Goal: Information Seeking & Learning: Find contact information

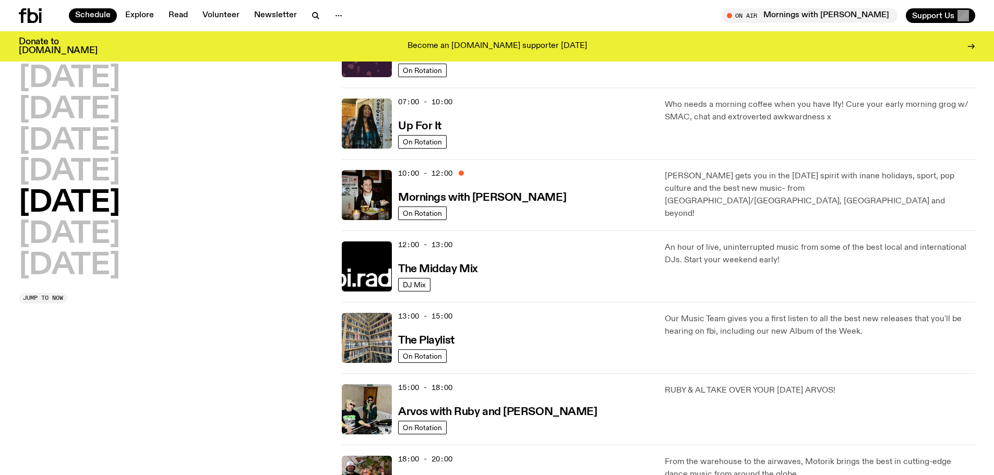
scroll to position [102, 0]
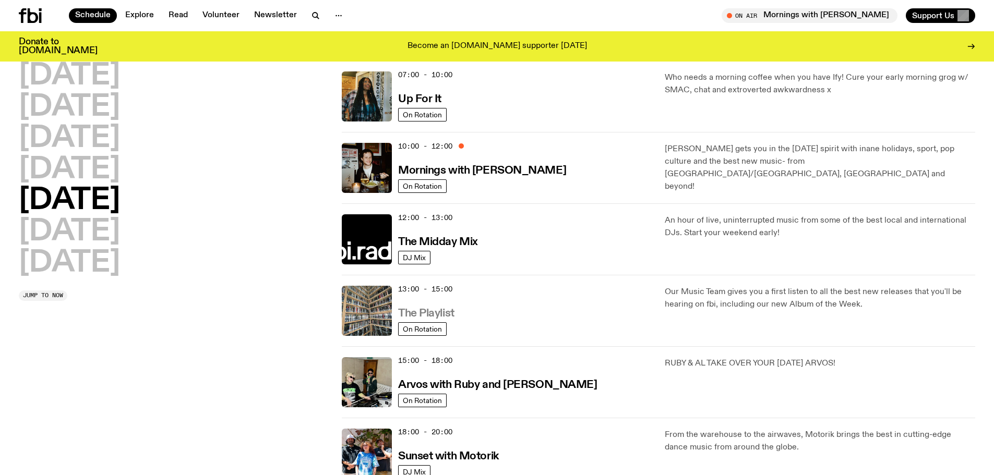
click at [438, 317] on h3 "The Playlist" at bounding box center [426, 313] width 56 height 11
click at [496, 172] on h3 "Mornings with [PERSON_NAME]" at bounding box center [482, 170] width 168 height 11
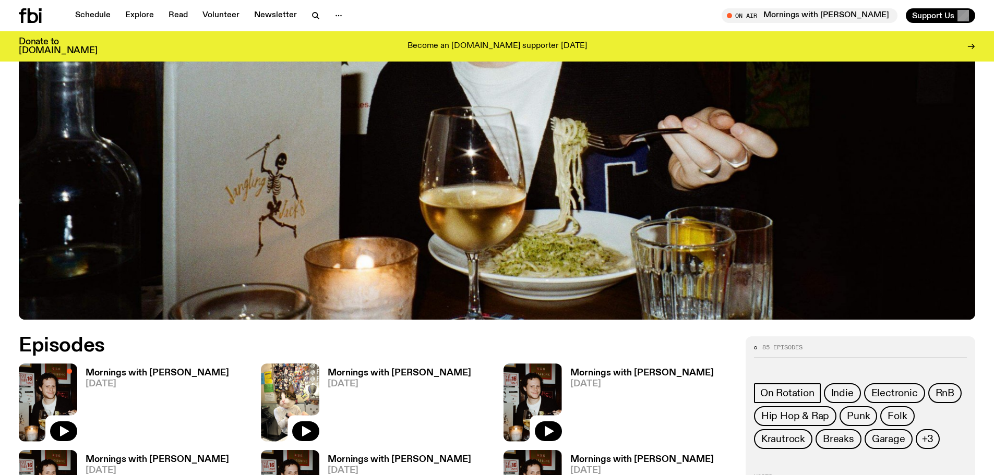
scroll to position [463, 0]
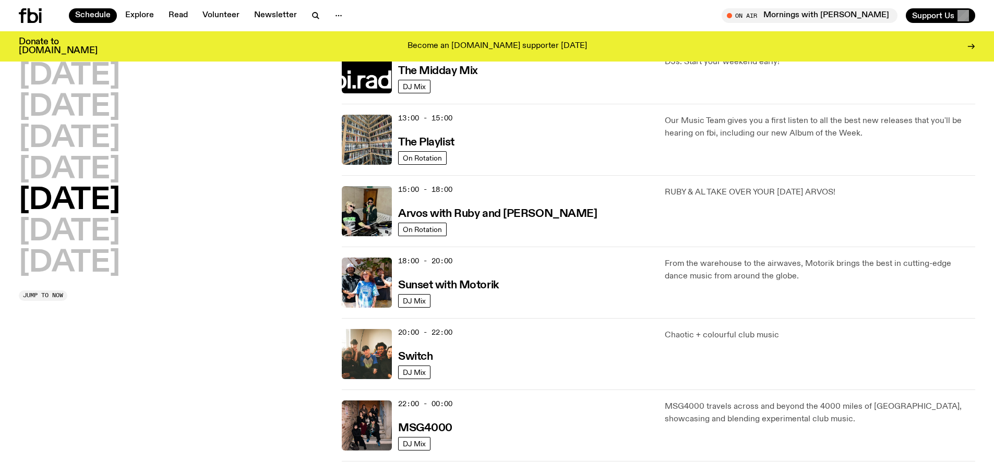
scroll to position [311, 0]
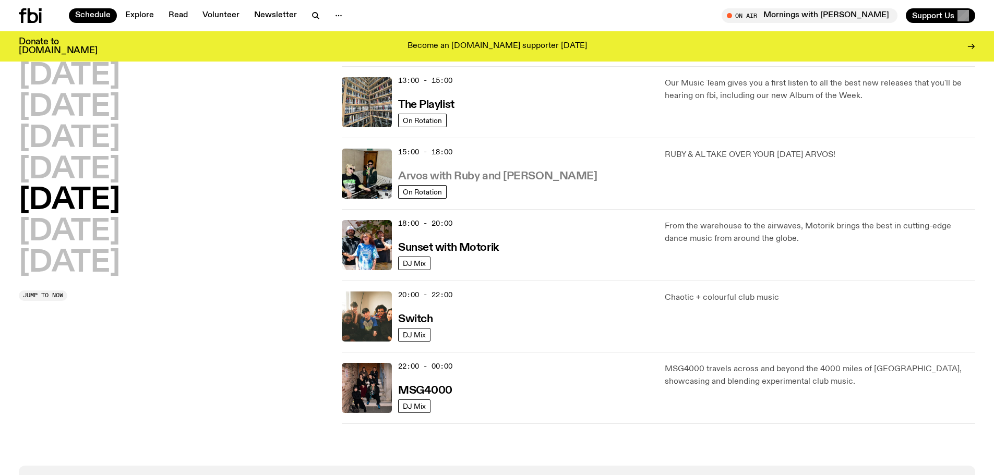
click at [478, 177] on h3 "Arvos with Ruby and Al" at bounding box center [497, 176] width 199 height 11
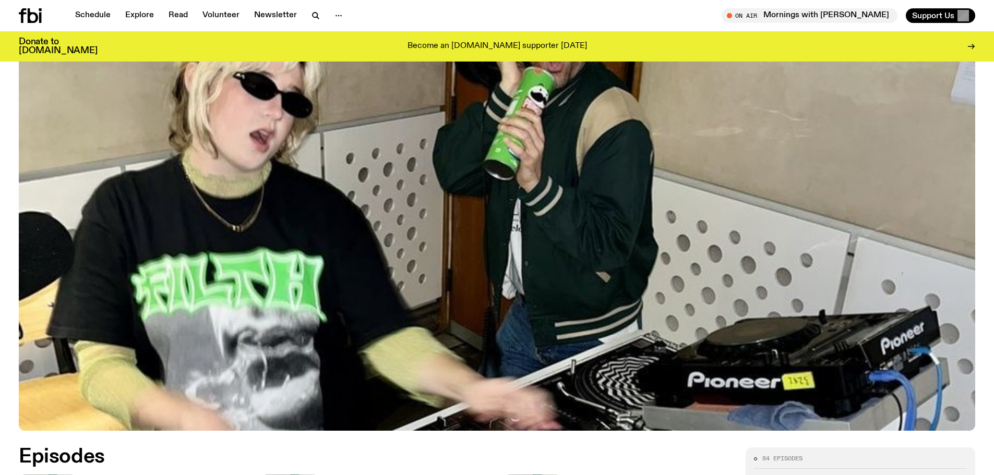
drag, startPoint x: 478, startPoint y: 177, endPoint x: 478, endPoint y: 198, distance: 21.4
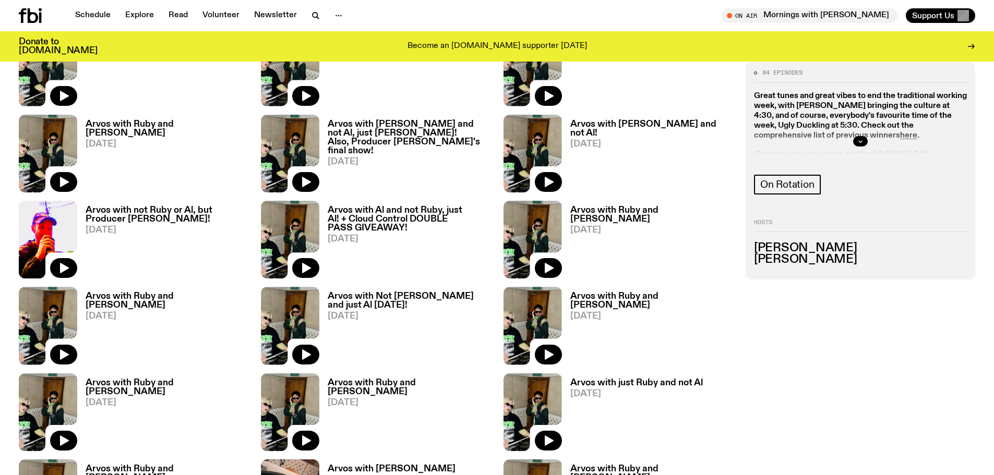
scroll to position [503, 0]
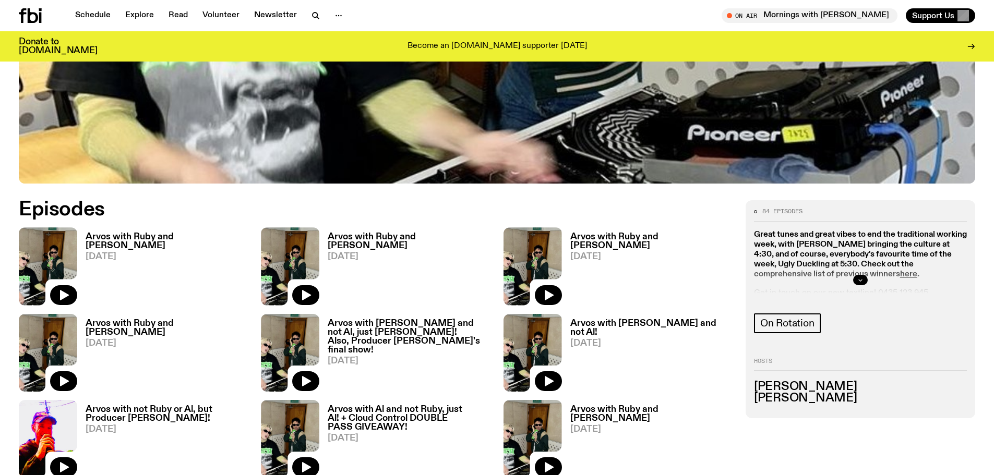
click at [861, 280] on icon "button" at bounding box center [861, 280] width 6 height 6
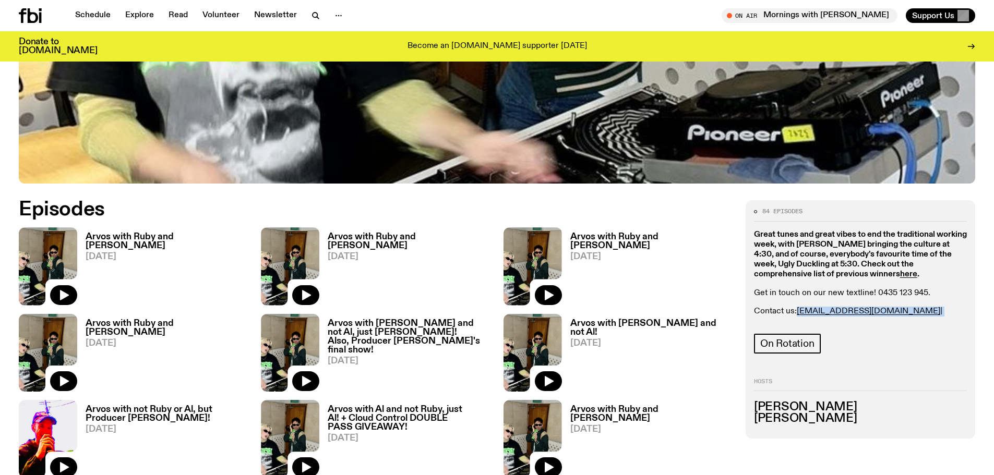
drag, startPoint x: 796, startPoint y: 306, endPoint x: 947, endPoint y: 307, distance: 150.8
click at [947, 307] on div "Great tunes and great vibes to end the traditional working week, with Nadia Odl…" at bounding box center [860, 278] width 213 height 97
copy p "ruby.m@fbiradio.com | al@fbiradio.com"
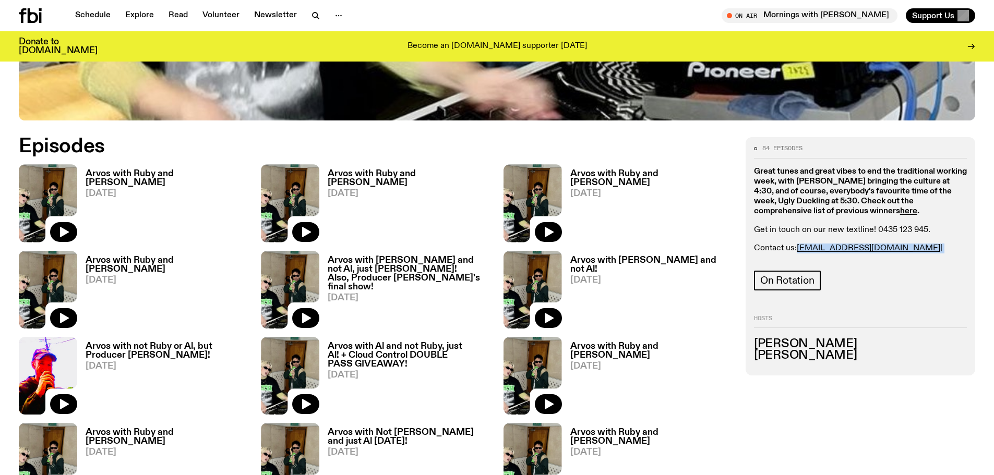
scroll to position [659, 0]
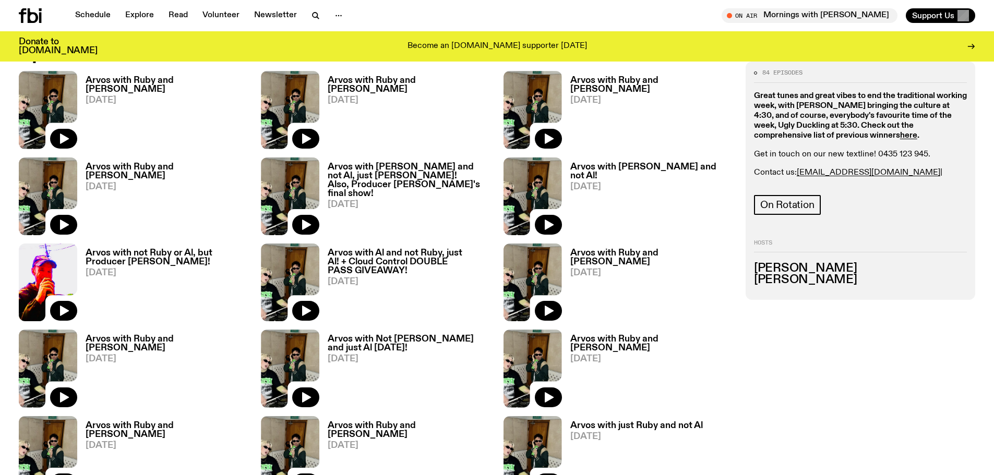
click at [907, 190] on div "84 episodes Great tunes and great vibes to end the traditional working week, wi…" at bounding box center [860, 142] width 213 height 145
drag, startPoint x: 880, startPoint y: 176, endPoint x: 967, endPoint y: 192, distance: 88.5
click at [967, 192] on div "84 episodes Great tunes and great vibes to end the traditional working week, wi…" at bounding box center [861, 181] width 230 height 239
copy div "al@fbiradio.com On Rotation"
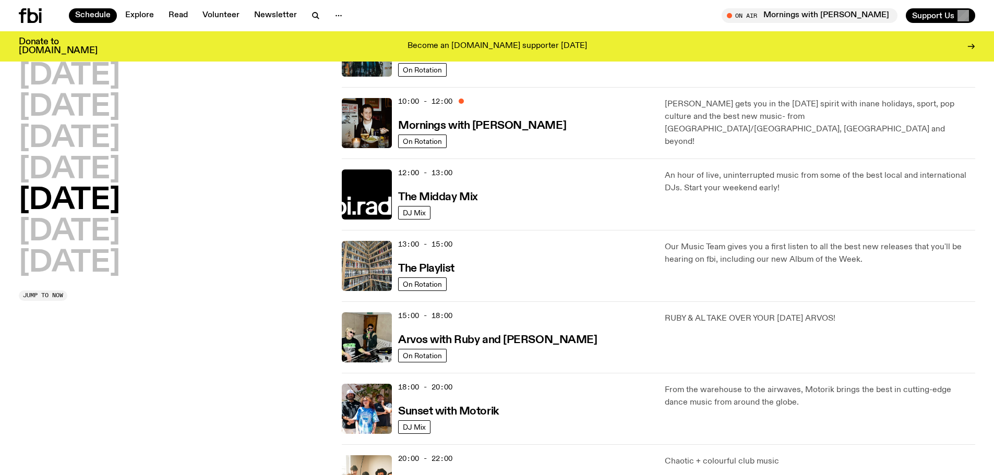
scroll to position [102, 0]
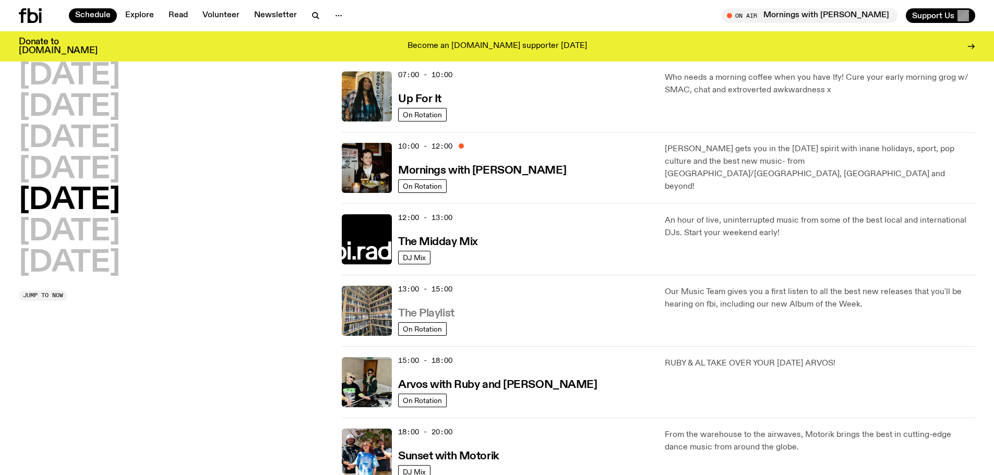
click at [434, 315] on h3 "The Playlist" at bounding box center [426, 313] width 56 height 11
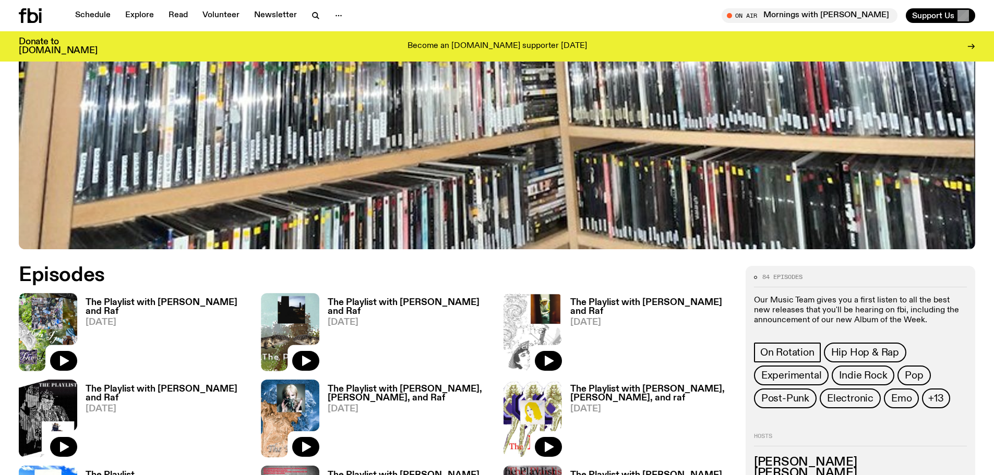
scroll to position [620, 0]
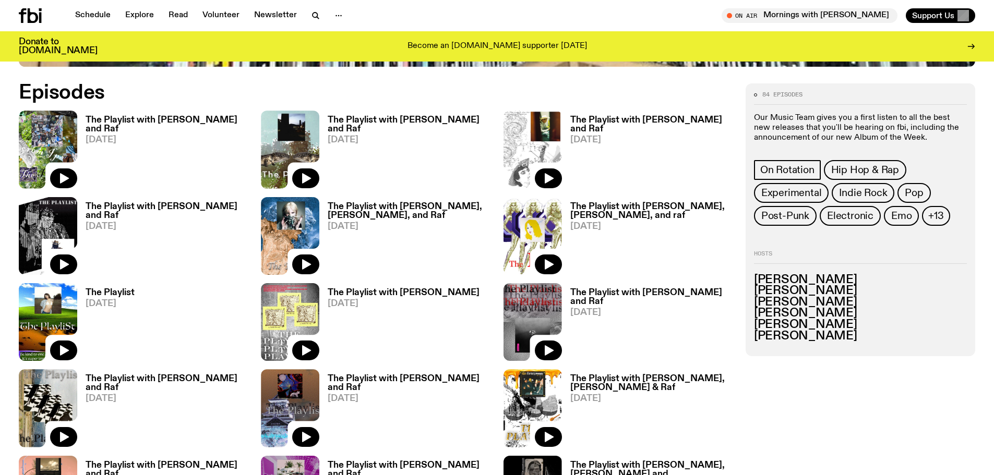
drag, startPoint x: 873, startPoint y: 293, endPoint x: 764, endPoint y: 296, distance: 109.6
click at [760, 298] on ul "Benny Johnson Jasper Craig-Adams Jim Kretschmer Mateo Baskaran Rafael Enriquez …" at bounding box center [860, 309] width 213 height 68
click at [767, 295] on h3 "[PERSON_NAME]" at bounding box center [860, 291] width 213 height 11
drag, startPoint x: 757, startPoint y: 300, endPoint x: 881, endPoint y: 302, distance: 123.7
click at [881, 302] on h3 "[PERSON_NAME]" at bounding box center [860, 302] width 213 height 11
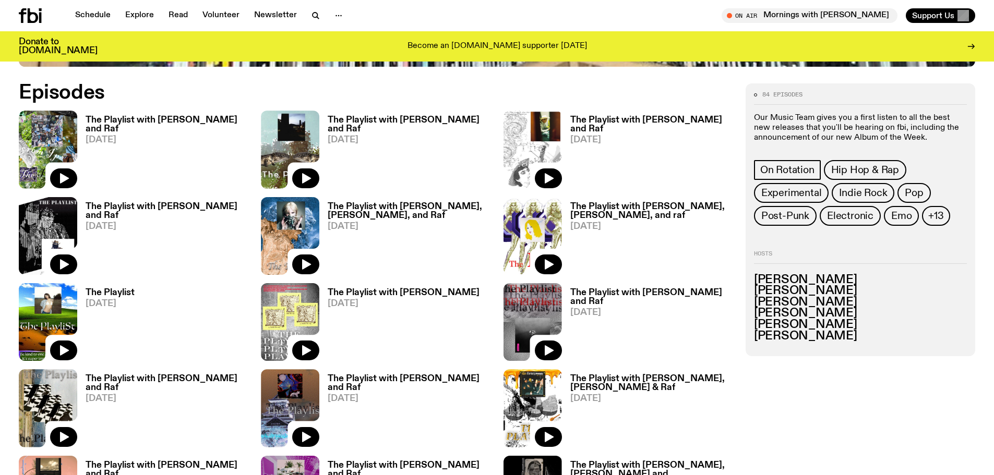
copy h3 "[PERSON_NAME]"
click at [849, 321] on h3 "[PERSON_NAME]" at bounding box center [860, 324] width 213 height 11
drag, startPoint x: 849, startPoint y: 321, endPoint x: 760, endPoint y: 322, distance: 88.7
click at [760, 322] on h3 "[PERSON_NAME]" at bounding box center [860, 324] width 213 height 11
copy h3 "[PERSON_NAME]"
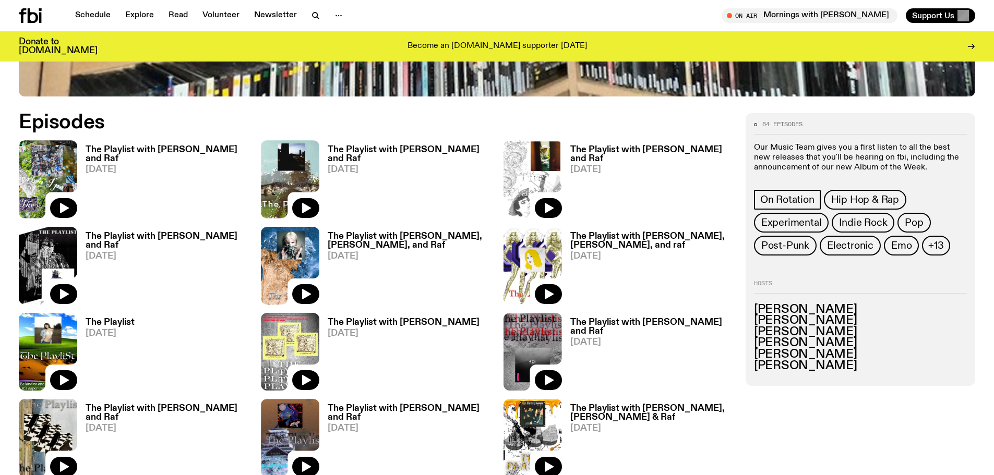
scroll to position [618, 0]
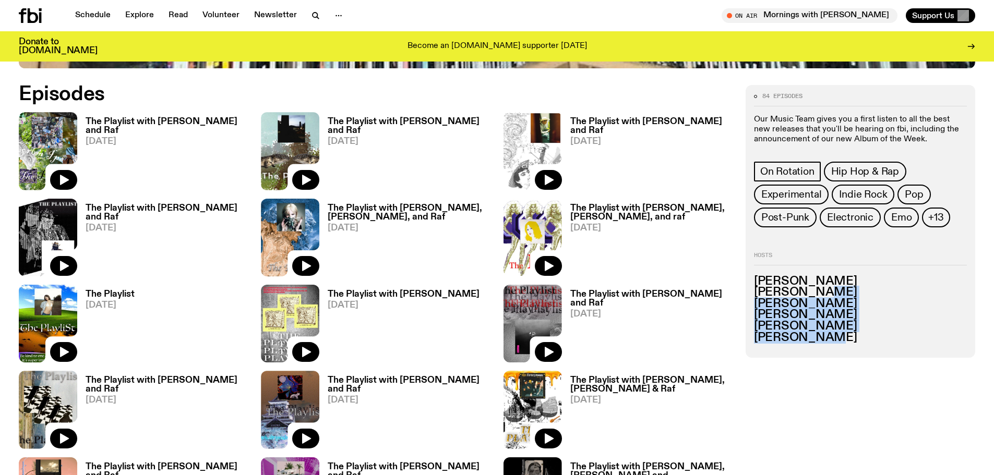
drag, startPoint x: 814, startPoint y: 289, endPoint x: 844, endPoint y: 344, distance: 63.1
click at [844, 344] on div "84 episodes Our Music Team gives you a first listen to all the best new release…" at bounding box center [861, 221] width 230 height 273
drag, startPoint x: 844, startPoint y: 344, endPoint x: 806, endPoint y: 298, distance: 60.5
click at [806, 298] on div "84 episodes Our Music Team gives you a first listen to all the best new release…" at bounding box center [861, 221] width 230 height 273
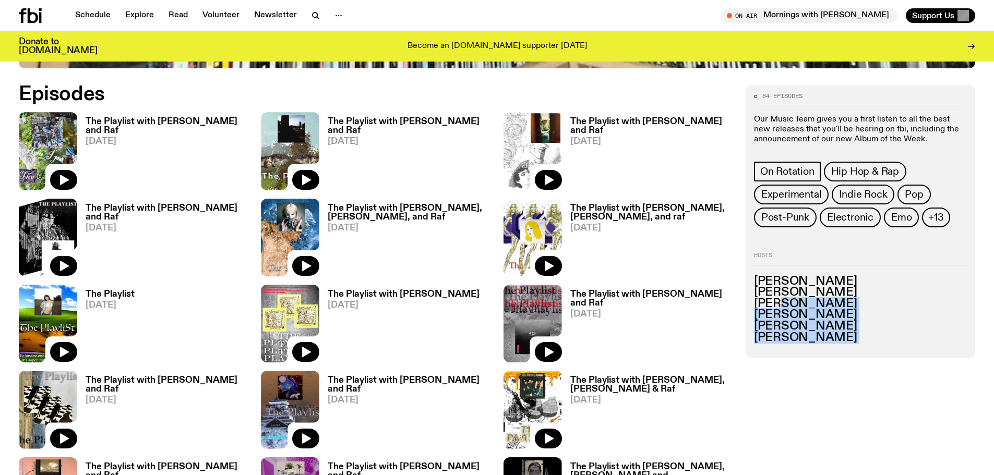
click at [806, 299] on h3 "[PERSON_NAME]" at bounding box center [860, 304] width 213 height 11
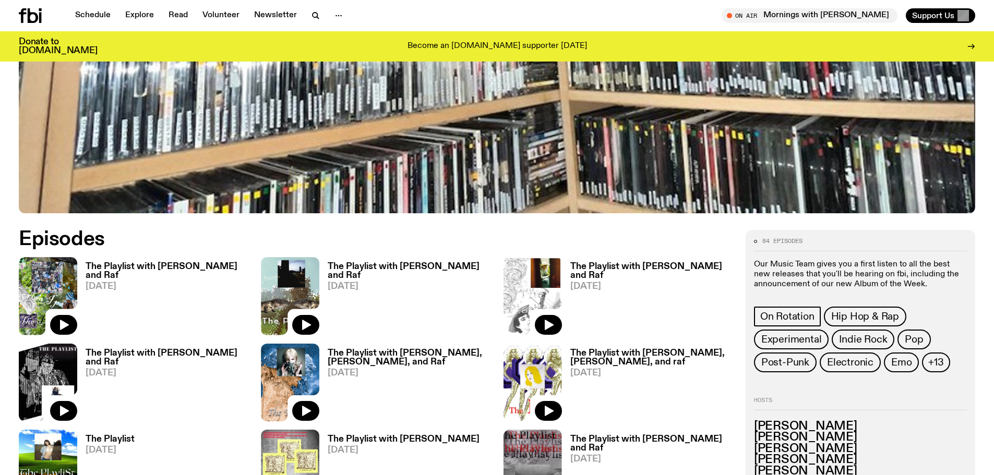
scroll to position [461, 0]
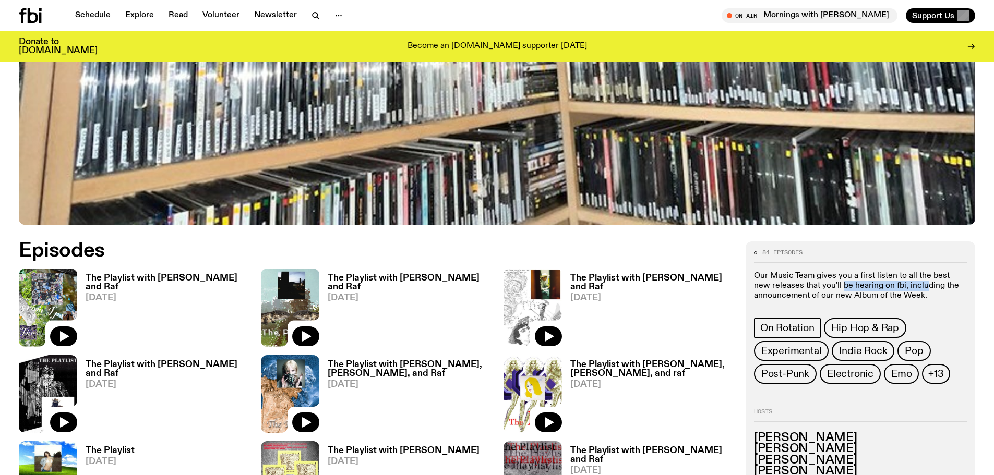
drag, startPoint x: 828, startPoint y: 282, endPoint x: 909, endPoint y: 282, distance: 80.4
click at [909, 282] on p "Our Music Team gives you a first listen to all the best new releases that you'l…" at bounding box center [860, 286] width 213 height 30
drag, startPoint x: 866, startPoint y: 286, endPoint x: 932, endPoint y: 295, distance: 66.5
click at [932, 295] on p "Our Music Team gives you a first listen to all the best new releases that you'l…" at bounding box center [860, 286] width 213 height 30
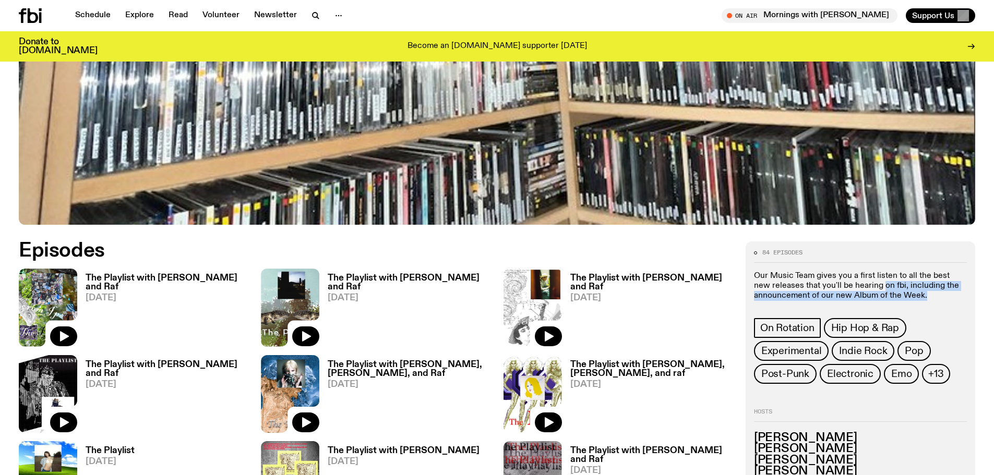
click at [932, 295] on p "Our Music Team gives you a first listen to all the best new releases that you'l…" at bounding box center [860, 286] width 213 height 30
drag, startPoint x: 932, startPoint y: 295, endPoint x: 832, endPoint y: 269, distance: 103.1
click at [833, 268] on div "84 episodes Our Music Team gives you a first listen to all the best new release…" at bounding box center [860, 317] width 213 height 134
click at [832, 269] on div "84 episodes Our Music Team gives you a first listen to all the best new release…" at bounding box center [860, 317] width 213 height 134
drag, startPoint x: 839, startPoint y: 272, endPoint x: 888, endPoint y: 276, distance: 49.2
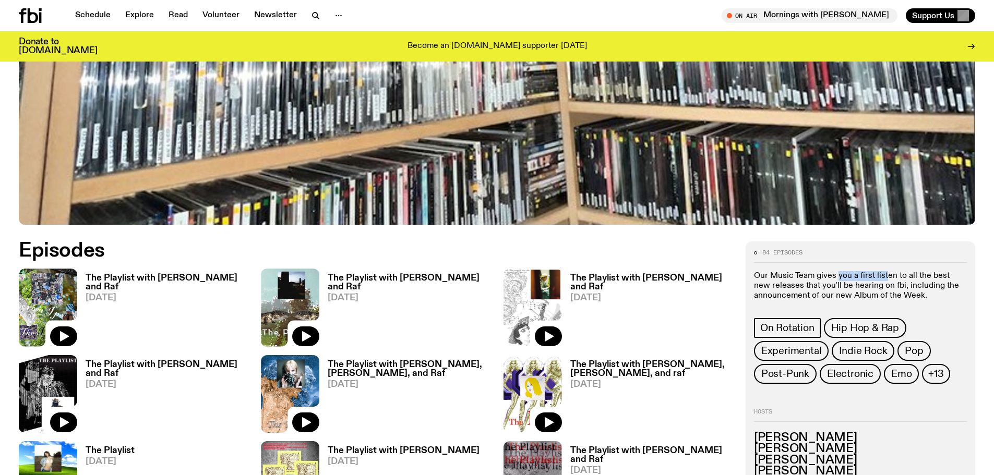
click at [887, 276] on p "Our Music Team gives you a first listen to all the best new releases that you'l…" at bounding box center [860, 286] width 213 height 30
click at [891, 275] on p "Our Music Team gives you a first listen to all the best new releases that you'l…" at bounding box center [860, 286] width 213 height 30
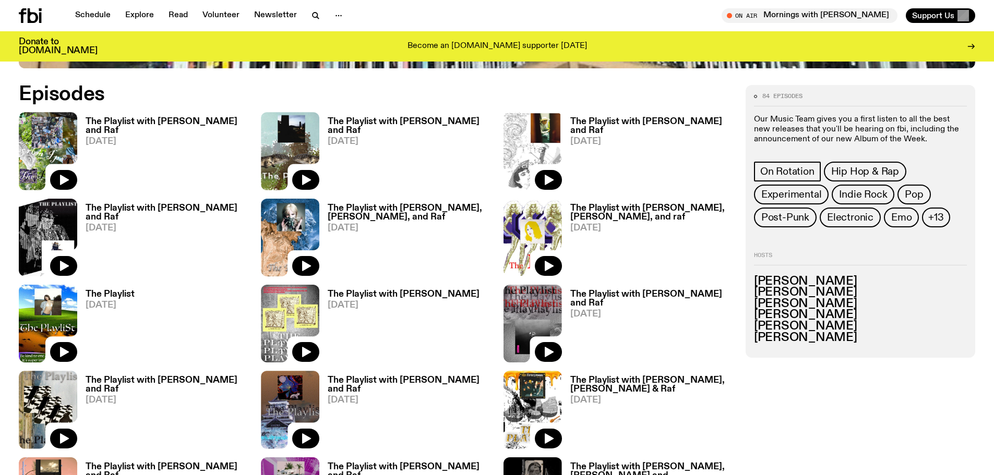
click at [755, 288] on h3 "[PERSON_NAME]" at bounding box center [860, 292] width 213 height 11
drag, startPoint x: 755, startPoint y: 288, endPoint x: 906, endPoint y: 289, distance: 150.9
click at [906, 289] on h3 "[PERSON_NAME]" at bounding box center [860, 292] width 213 height 11
click at [859, 278] on h3 "[PERSON_NAME]" at bounding box center [860, 281] width 213 height 11
drag, startPoint x: 878, startPoint y: 284, endPoint x: 820, endPoint y: 282, distance: 58.5
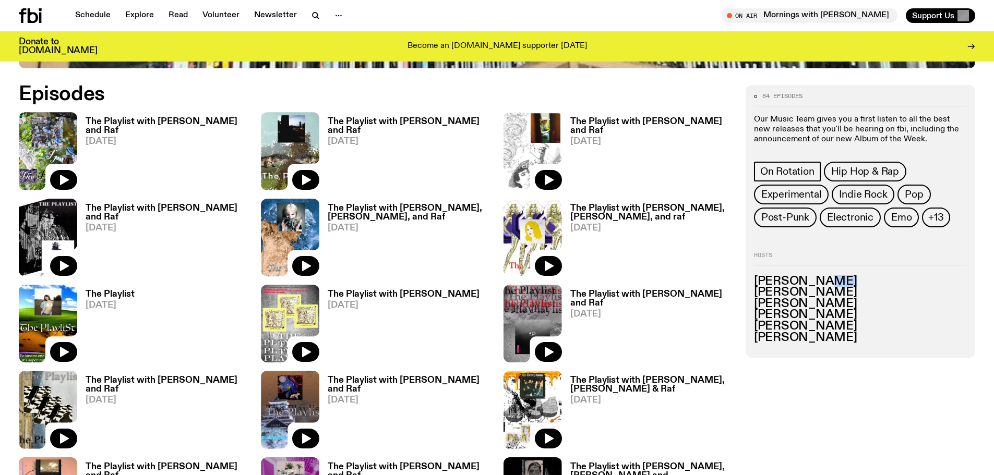
click at [820, 282] on h3 "[PERSON_NAME]" at bounding box center [860, 281] width 213 height 11
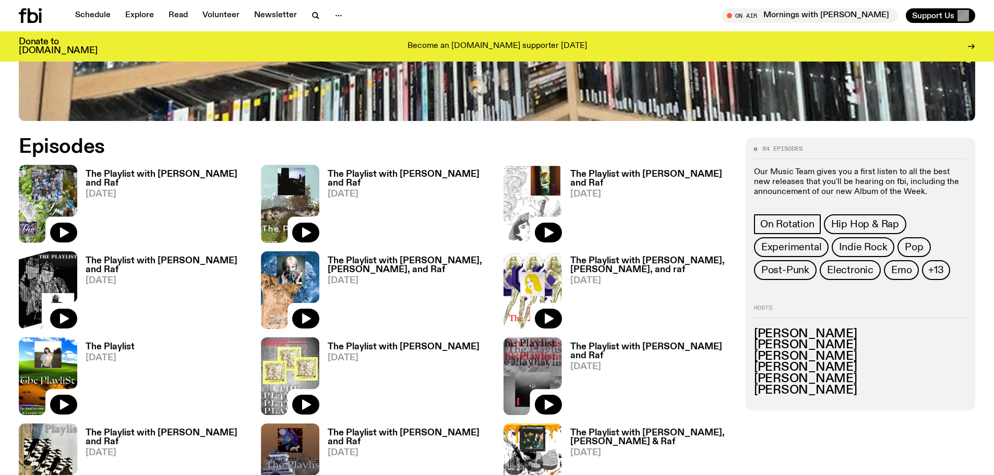
scroll to position [566, 0]
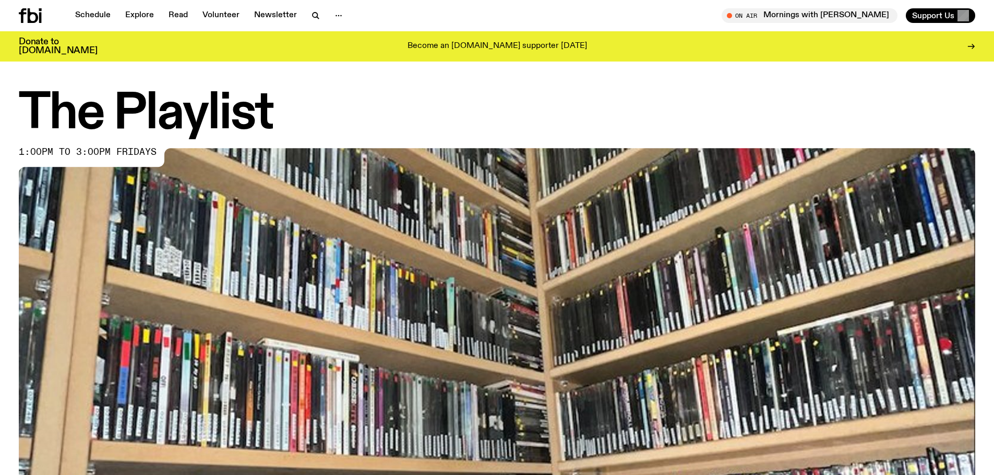
scroll to position [620, 0]
